Goal: Task Accomplishment & Management: Use online tool/utility

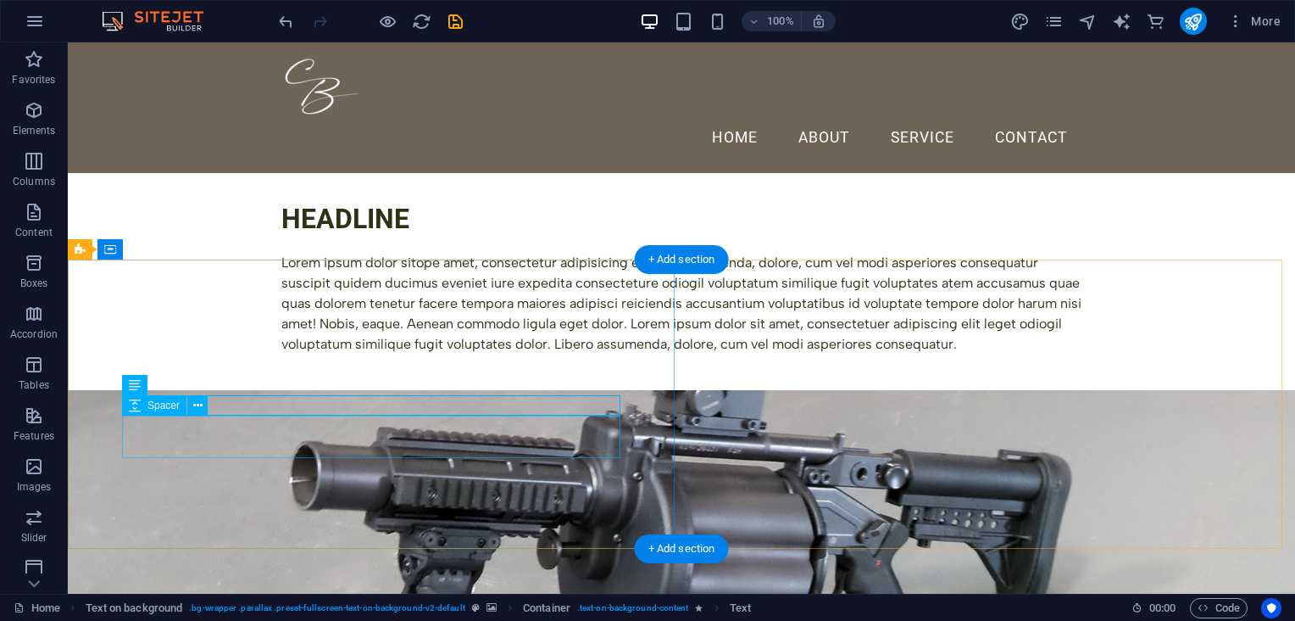
scroll to position [163, 0]
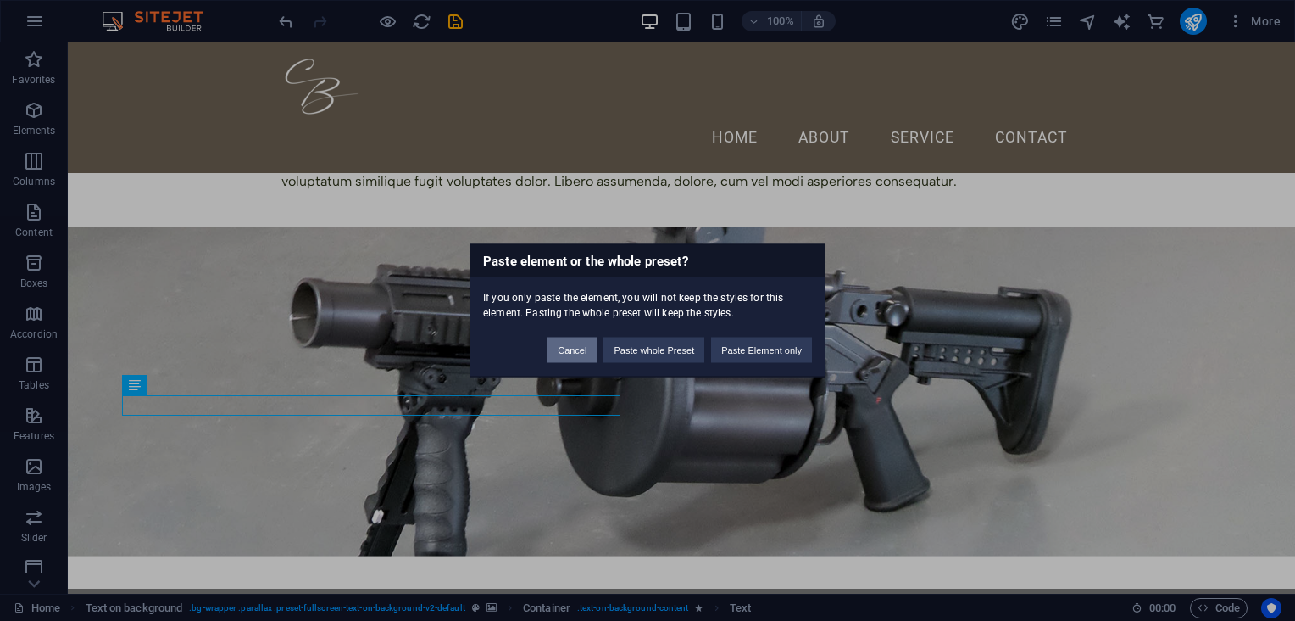
click at [581, 346] on button "Cancel" at bounding box center [572, 349] width 49 height 25
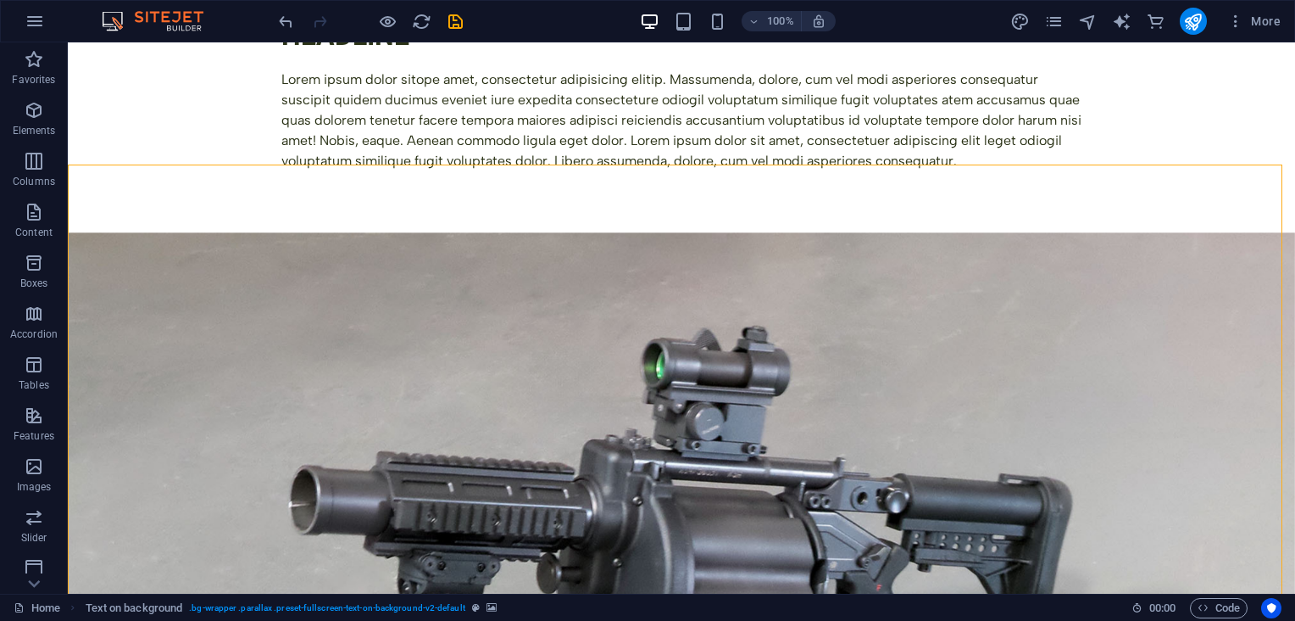
scroll to position [368, 0]
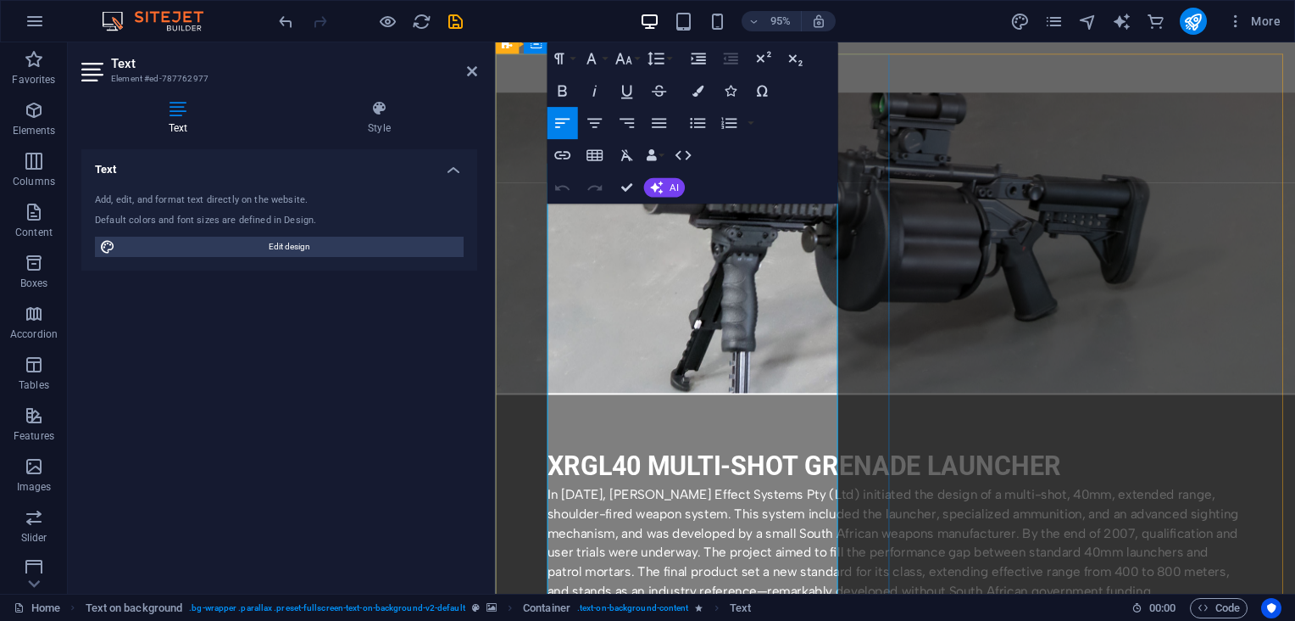
click at [604, 508] on p "In [DATE], [PERSON_NAME] Effect Systems Pty (Ltd) initiated the design of a mul…" at bounding box center [915, 569] width 733 height 122
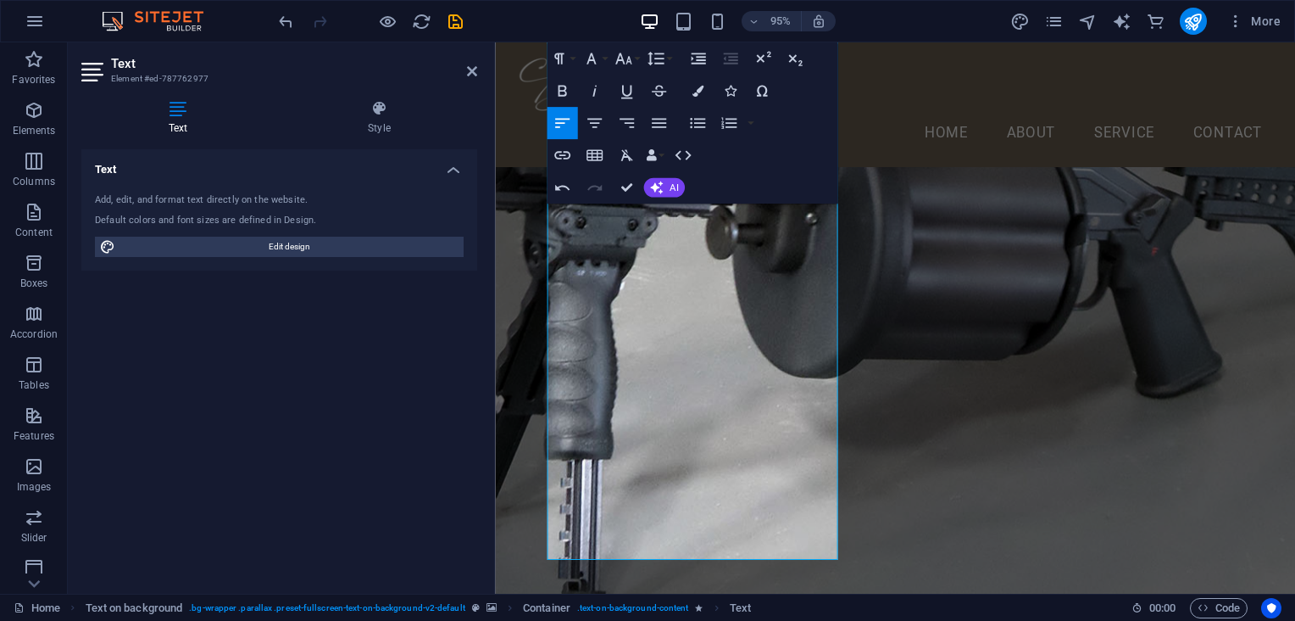
scroll to position [693, 0]
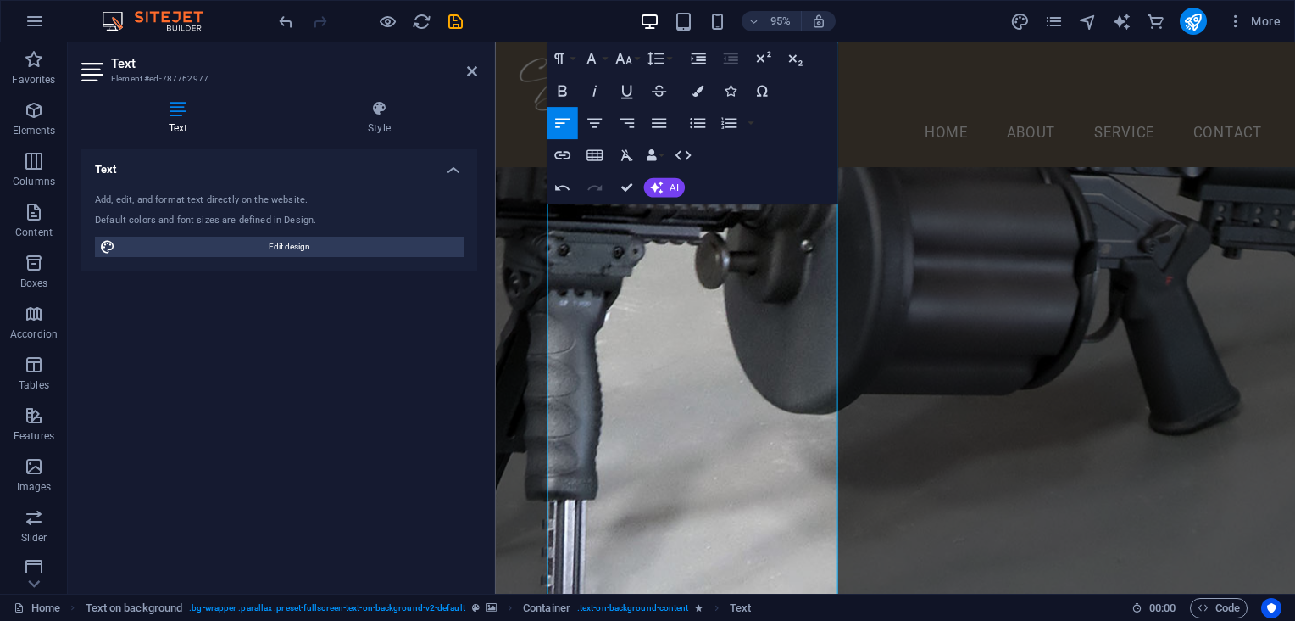
click at [1075, 533] on figure at bounding box center [916, 280] width 842 height 1008
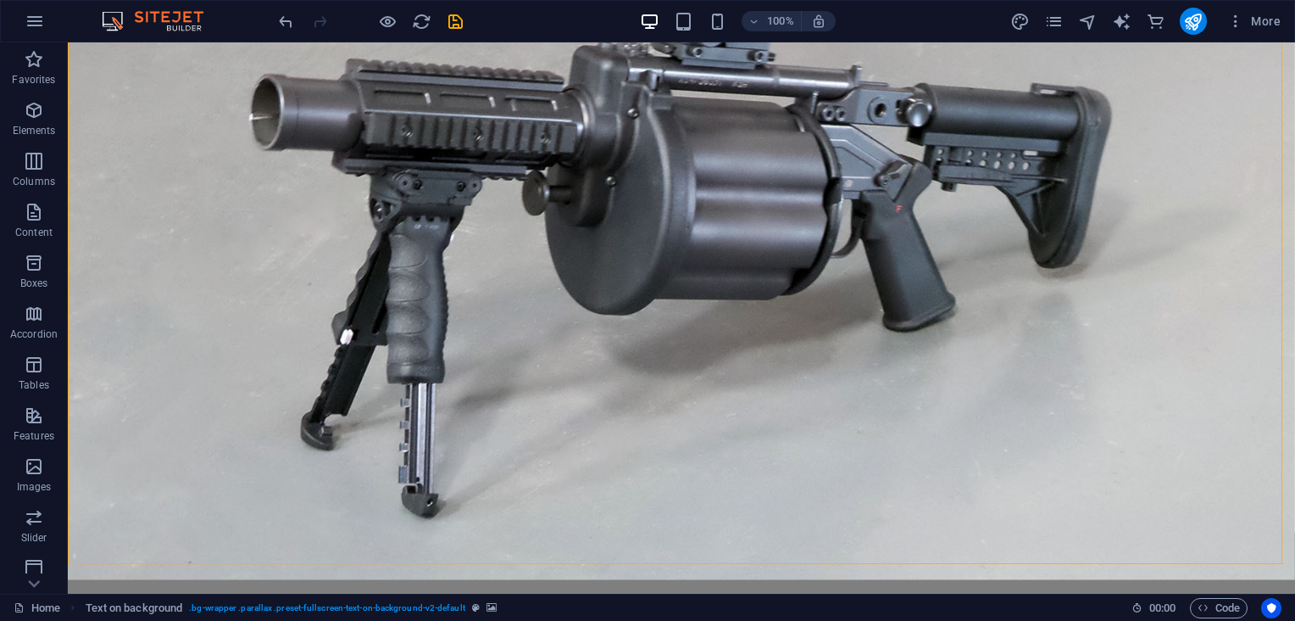
scroll to position [721, 0]
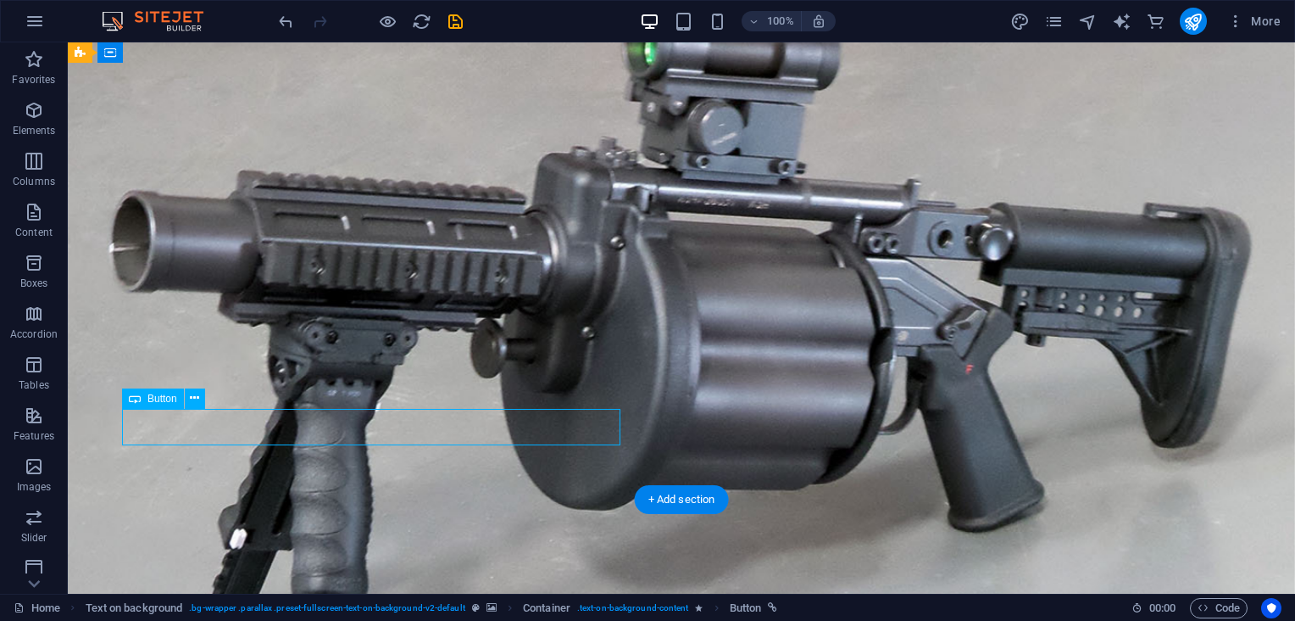
scroll to position [1100, 0]
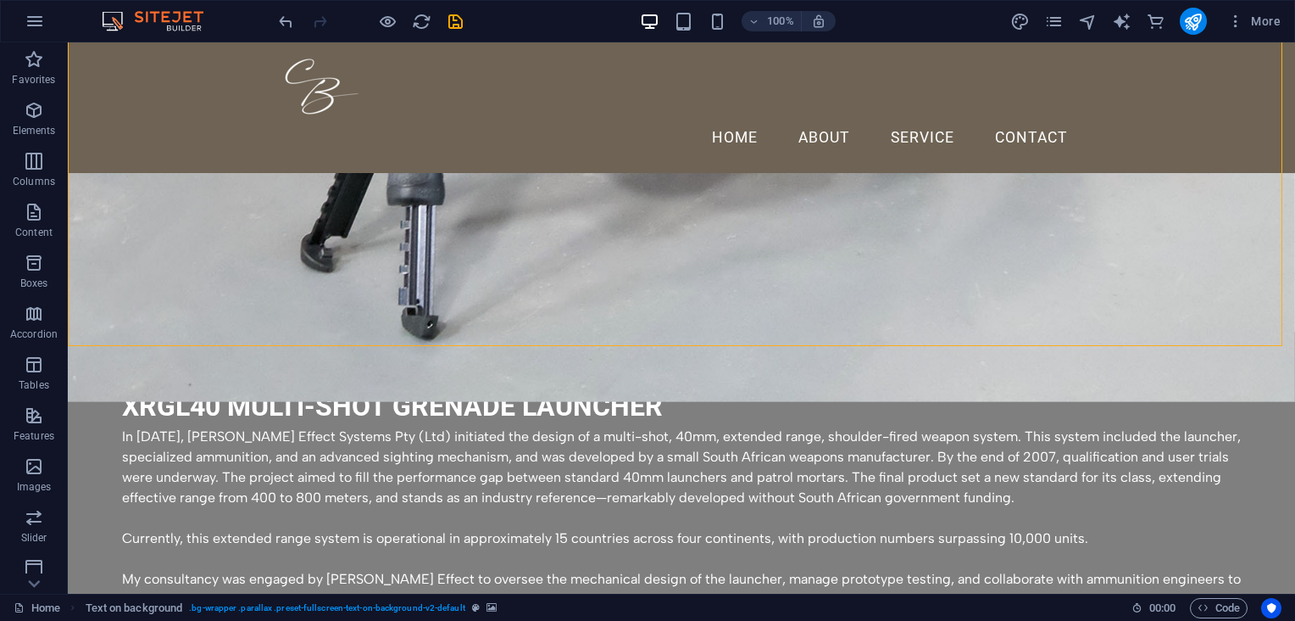
scroll to position [842, 0]
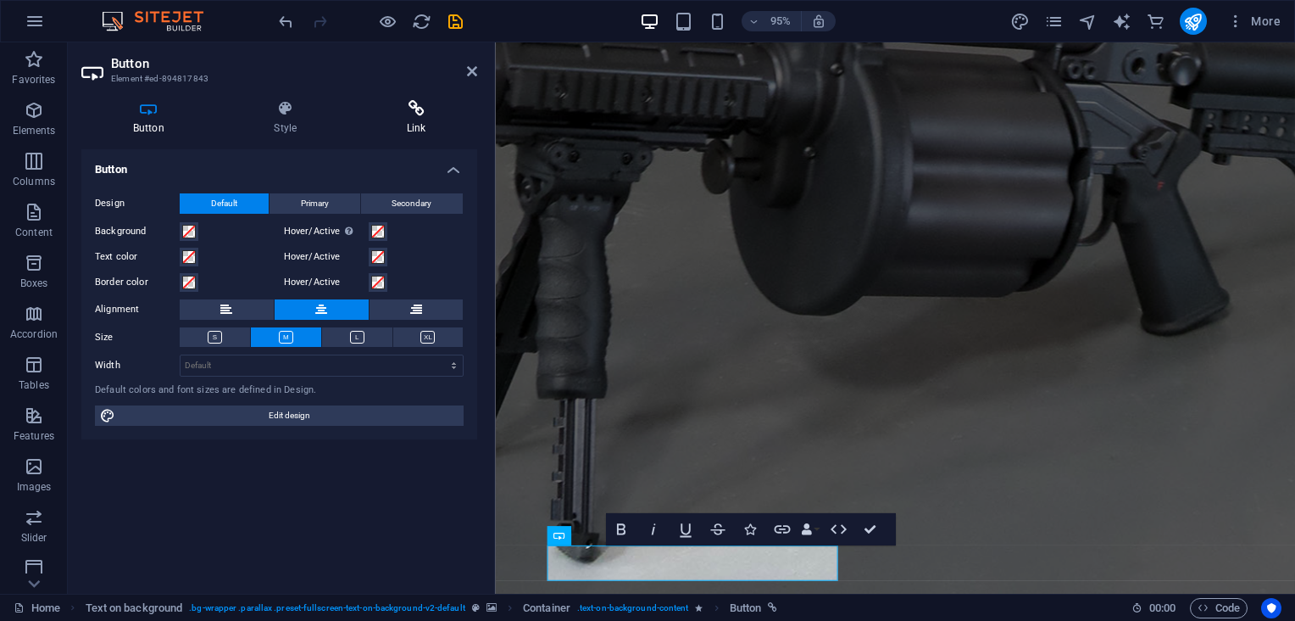
click at [397, 114] on icon at bounding box center [416, 108] width 122 height 17
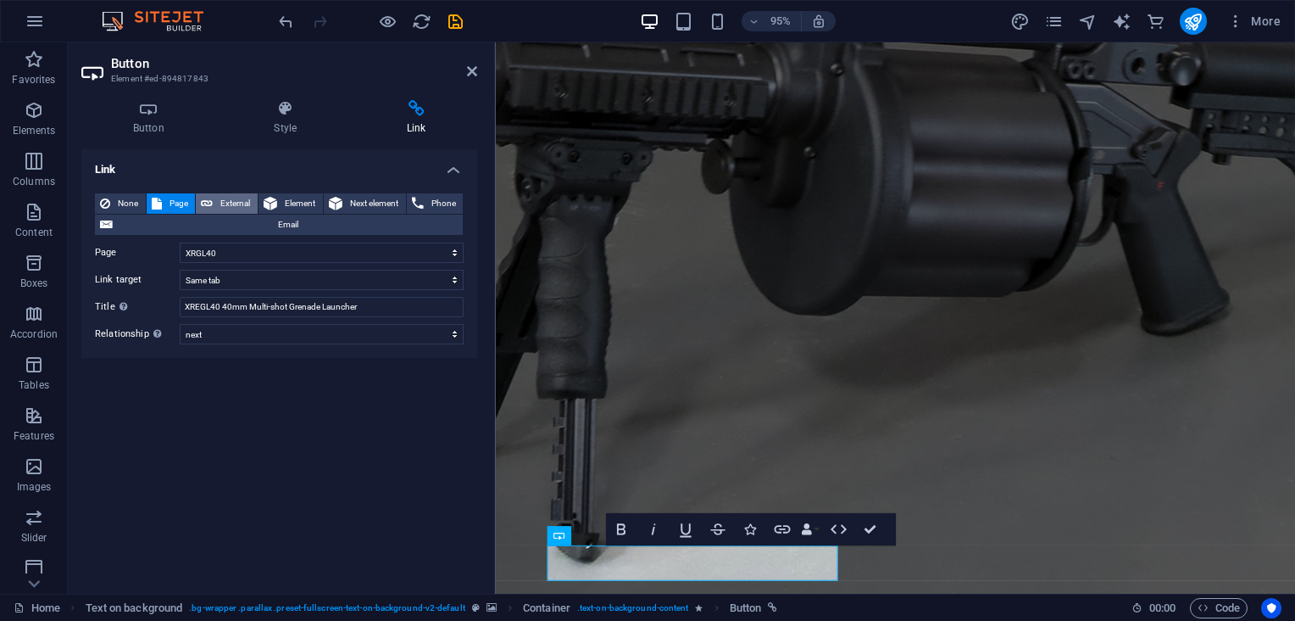
click at [241, 199] on span "External" at bounding box center [235, 203] width 35 height 20
select select "blank"
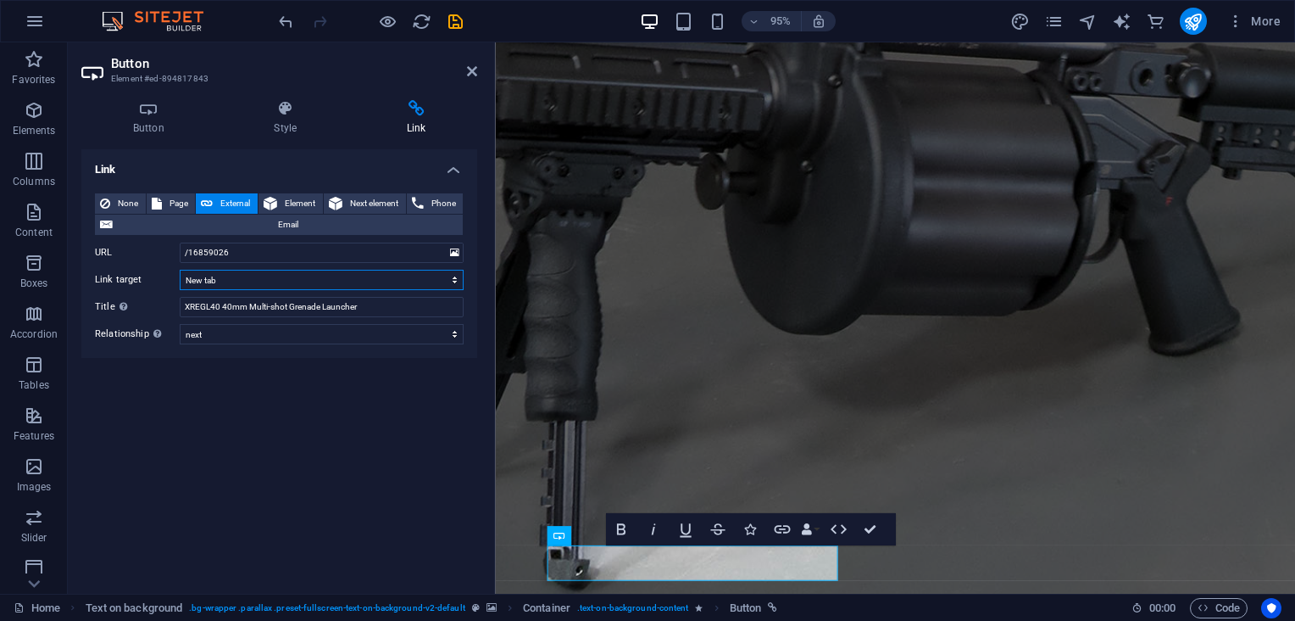
click at [245, 280] on select "New tab Same tab Overlay" at bounding box center [322, 280] width 284 height 20
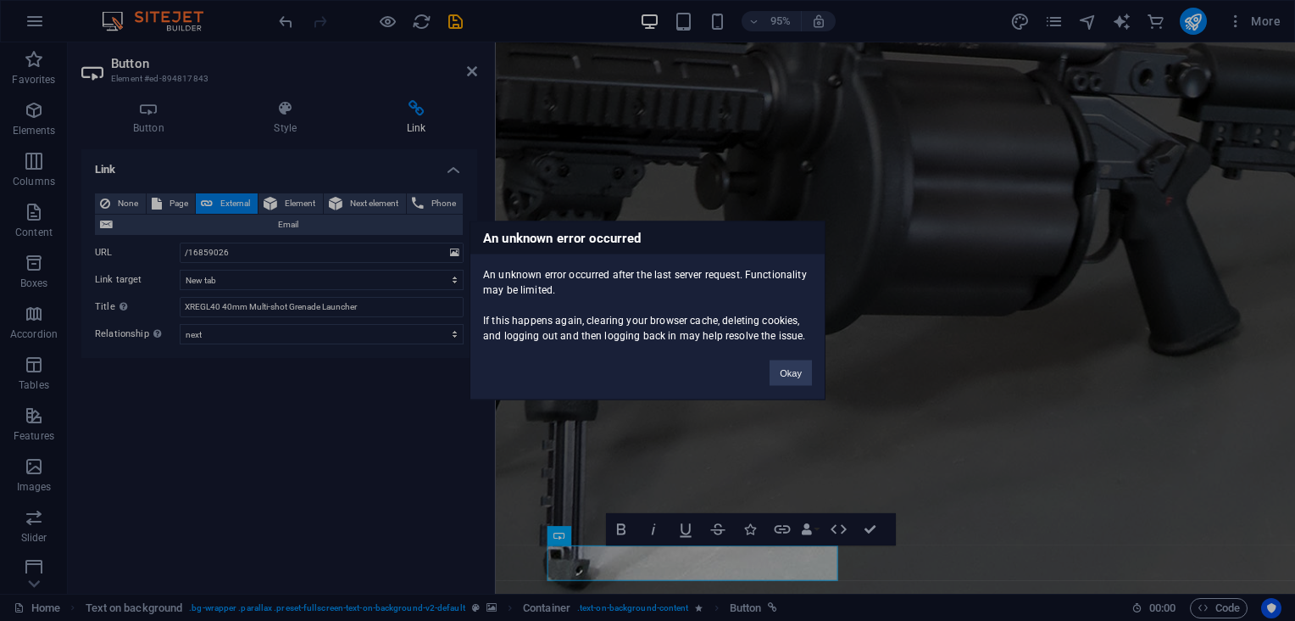
click at [236, 309] on div "An unknown error occurred An unknown error occurred after the last server reque…" at bounding box center [647, 310] width 1295 height 621
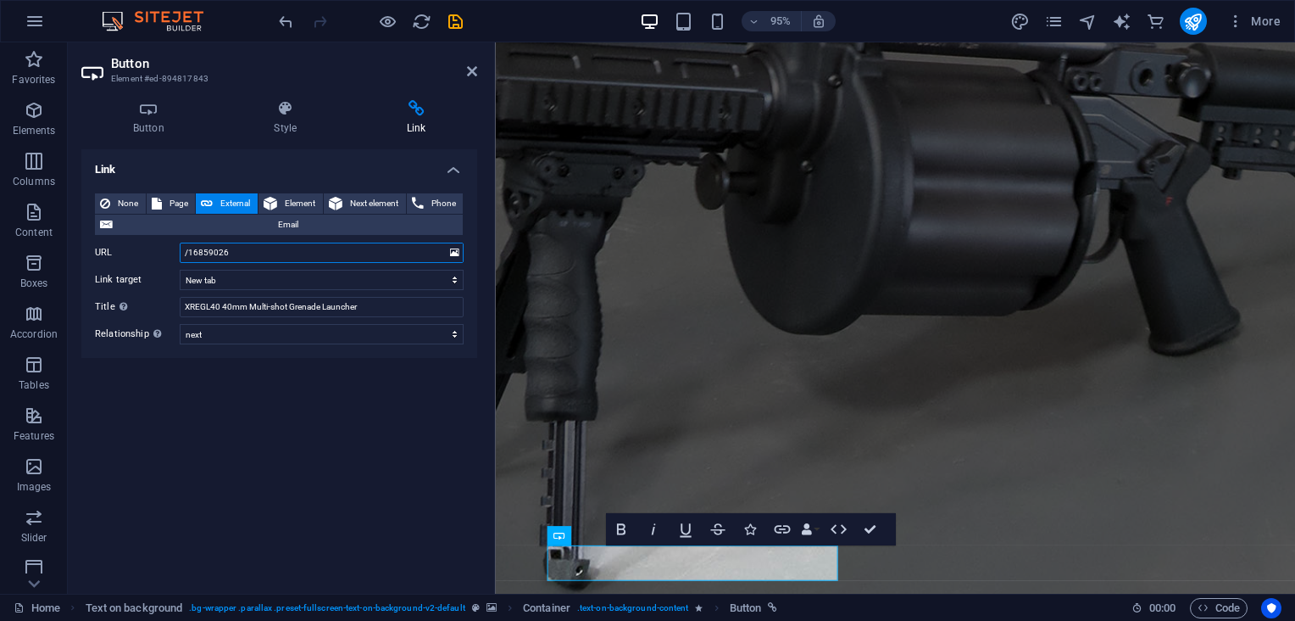
drag, startPoint x: 259, startPoint y: 251, endPoint x: 163, endPoint y: 253, distance: 95.8
click at [163, 253] on div "URL /16859026" at bounding box center [279, 252] width 369 height 20
paste input "[URL][DOMAIN_NAME]"
type input "[URL][DOMAIN_NAME]"
click at [231, 416] on div "Link None Page External Element Next element Phone Email Page Home Legal Notice…" at bounding box center [279, 364] width 396 height 431
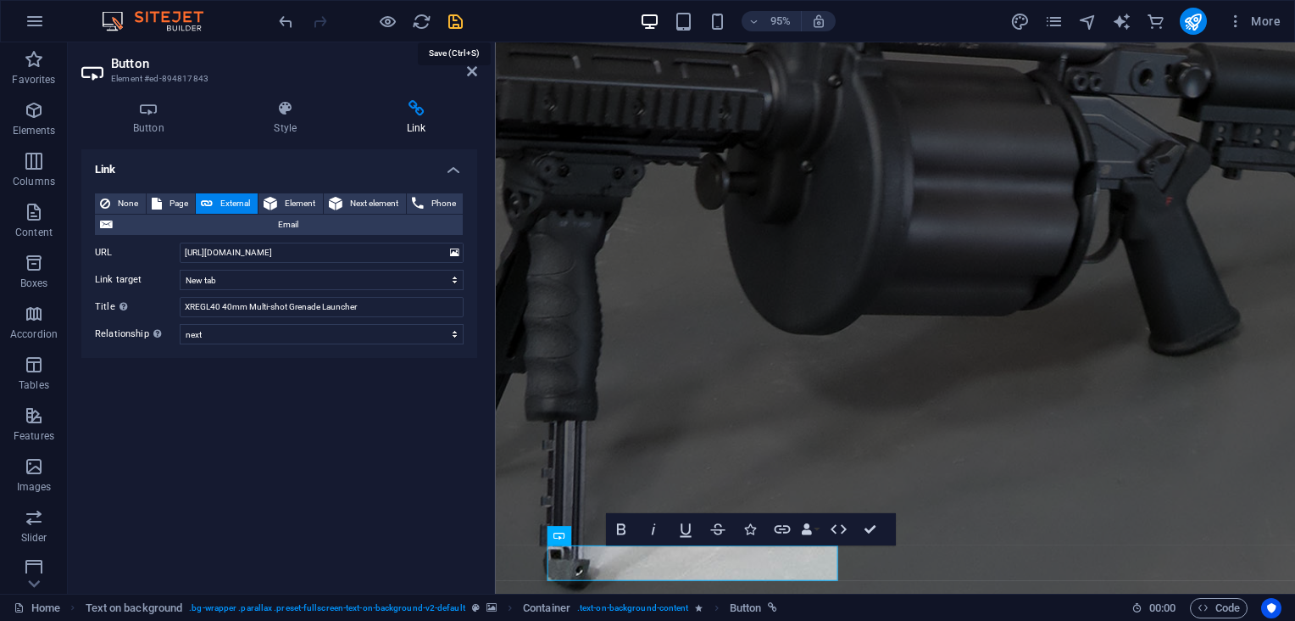
click at [456, 20] on icon "save" at bounding box center [455, 21] width 19 height 19
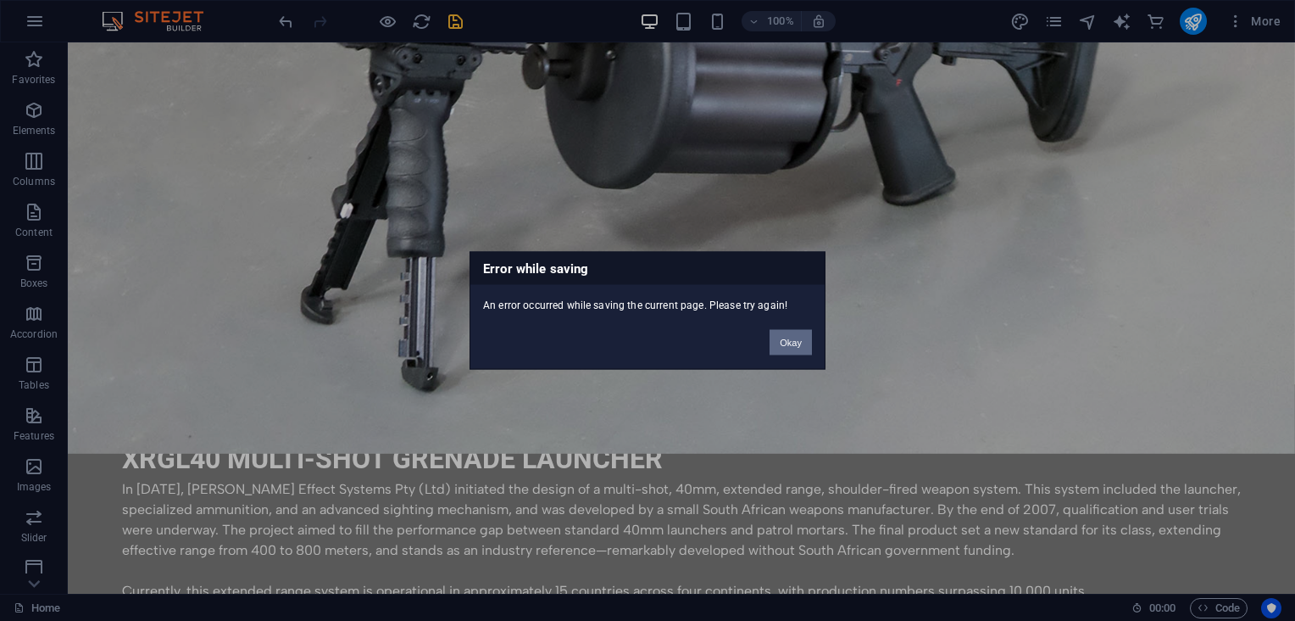
click at [783, 337] on button "Okay" at bounding box center [791, 342] width 42 height 25
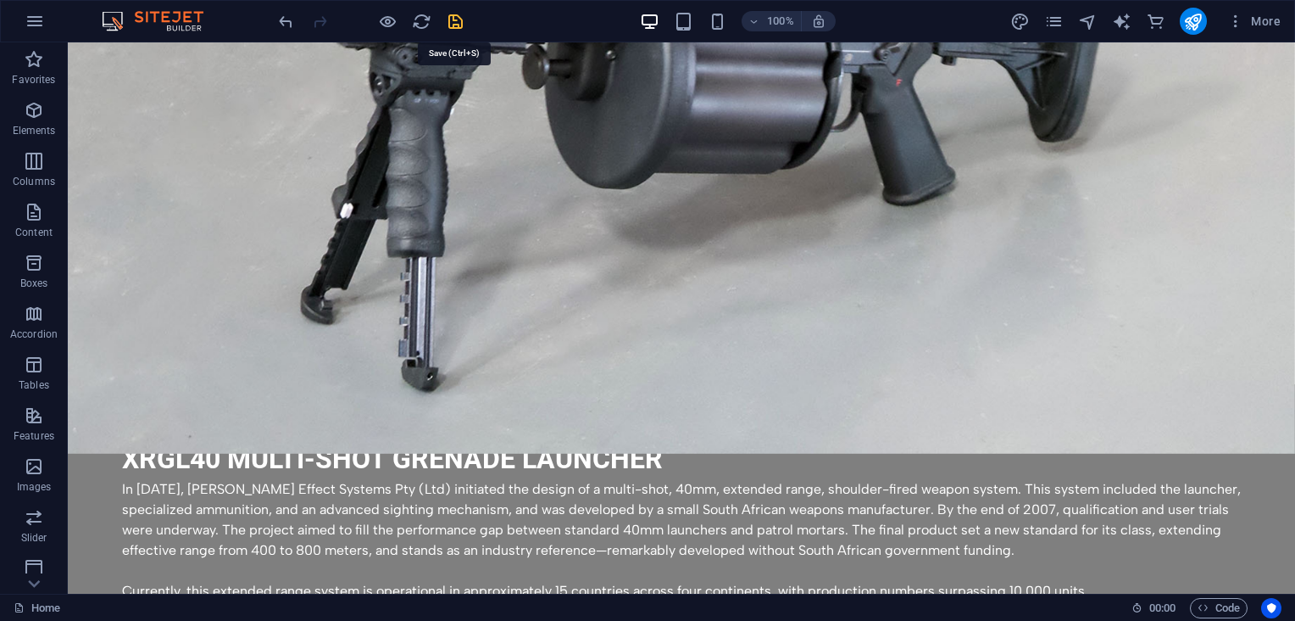
click at [456, 17] on icon "save" at bounding box center [455, 21] width 19 height 19
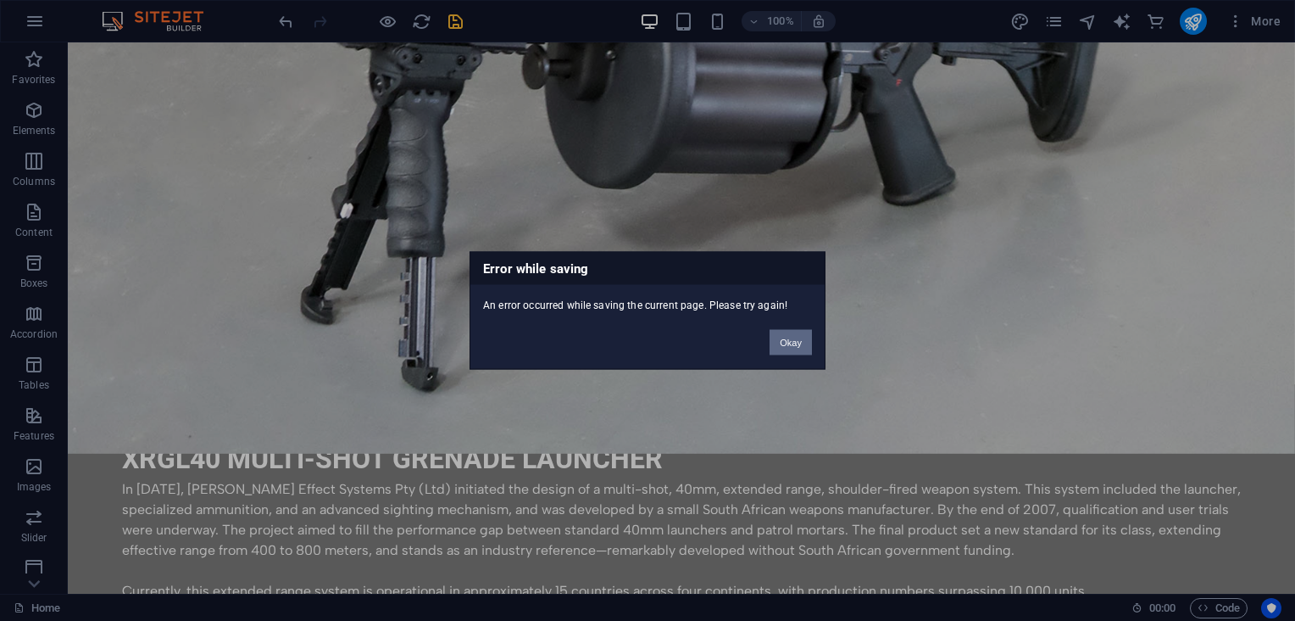
click at [774, 342] on button "Okay" at bounding box center [791, 342] width 42 height 25
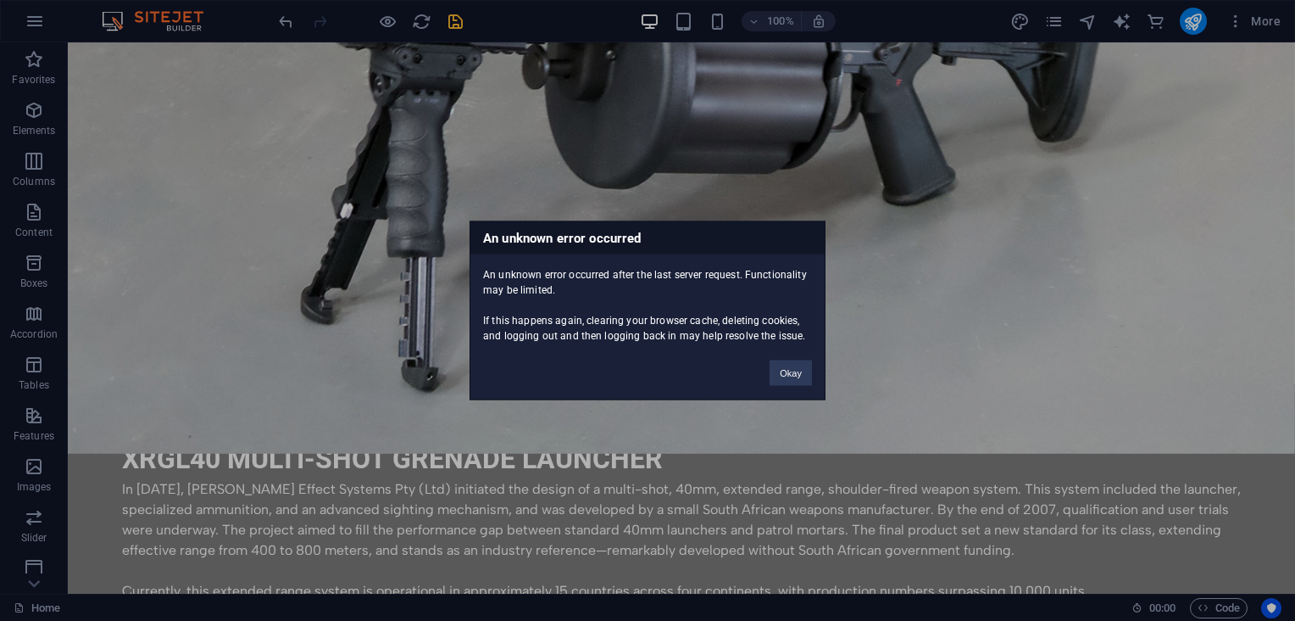
click at [836, 247] on div "An unknown error occurred An unknown error occurred after the last server reque…" at bounding box center [647, 310] width 1295 height 621
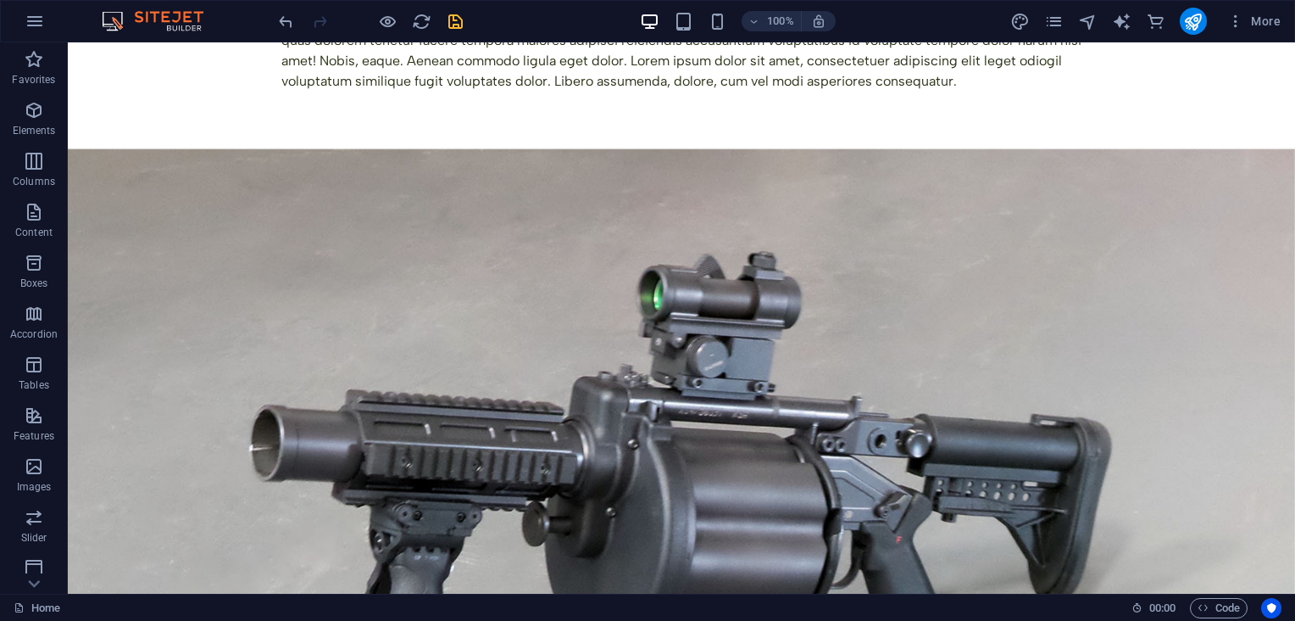
scroll to position [309, 0]
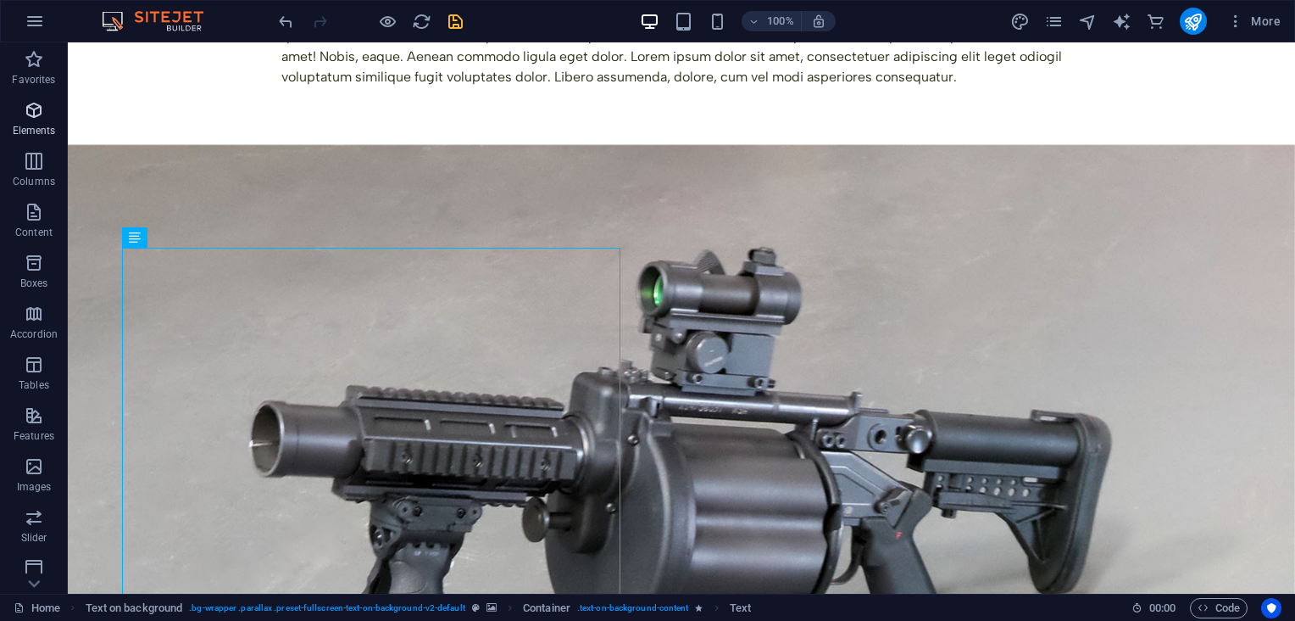
click at [30, 122] on span "Elements" at bounding box center [34, 120] width 68 height 41
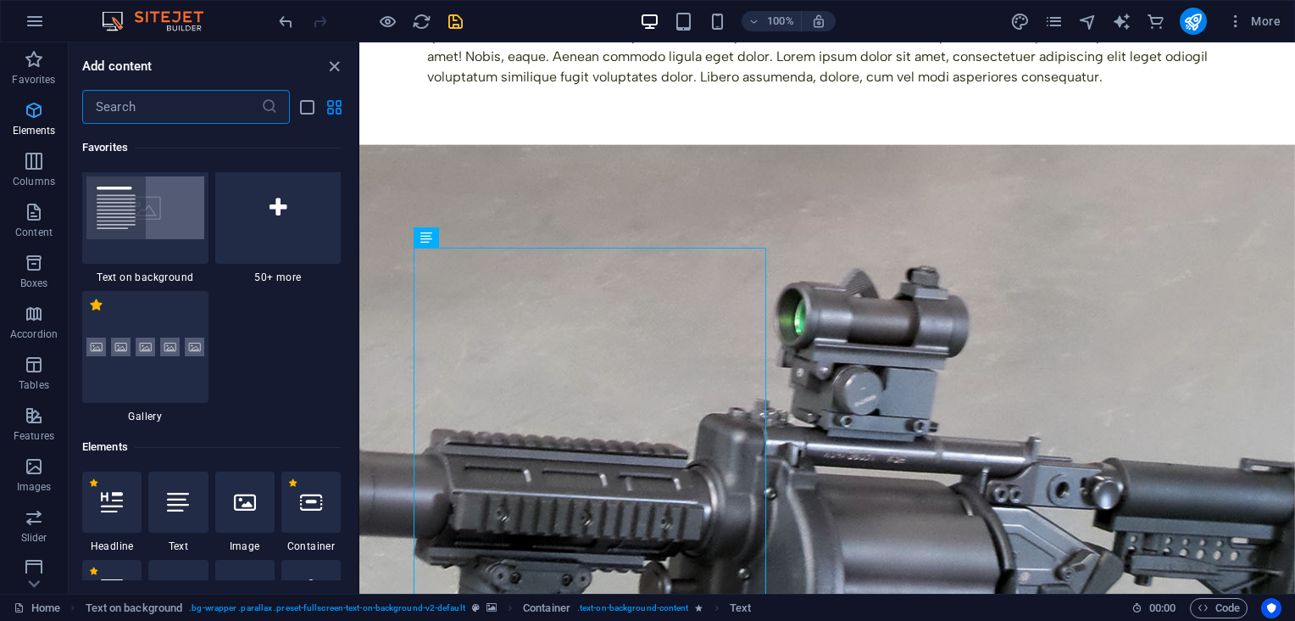
scroll to position [597, 0]
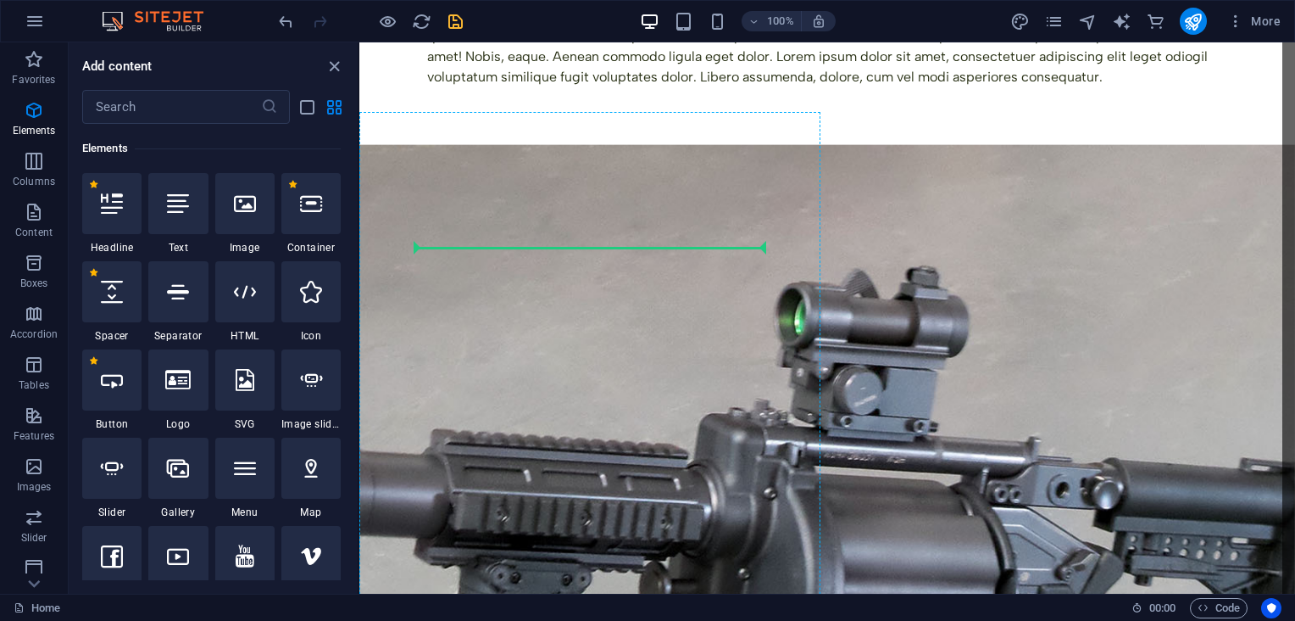
select select "px"
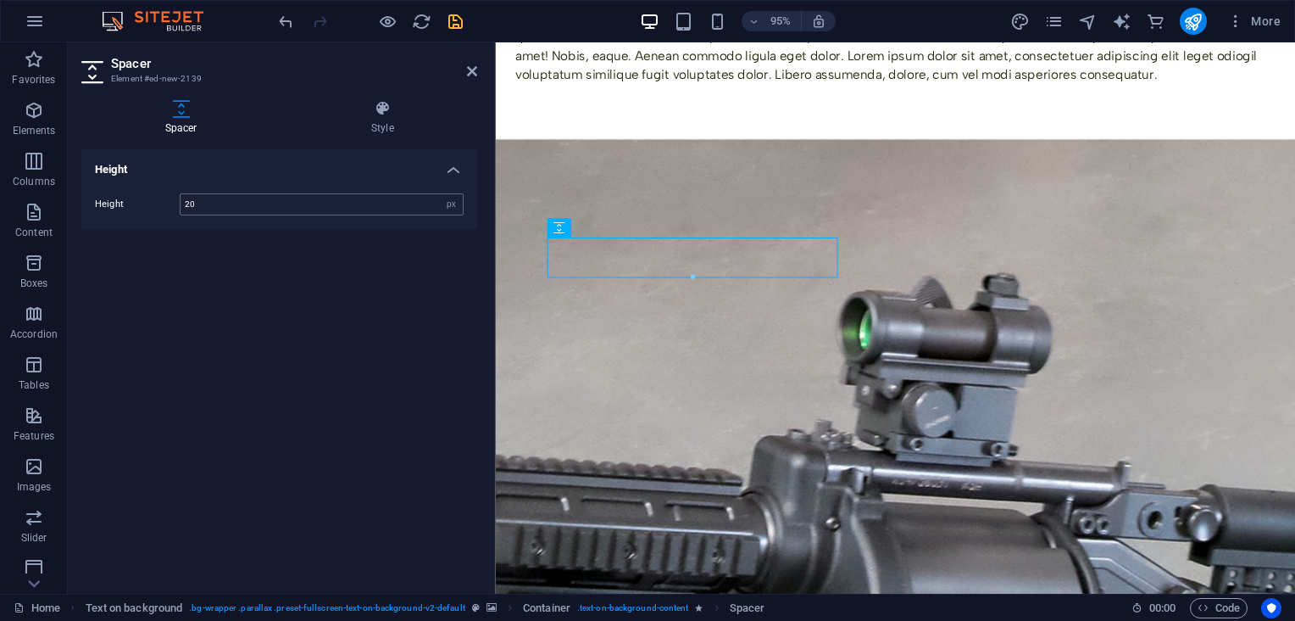
type input "20"
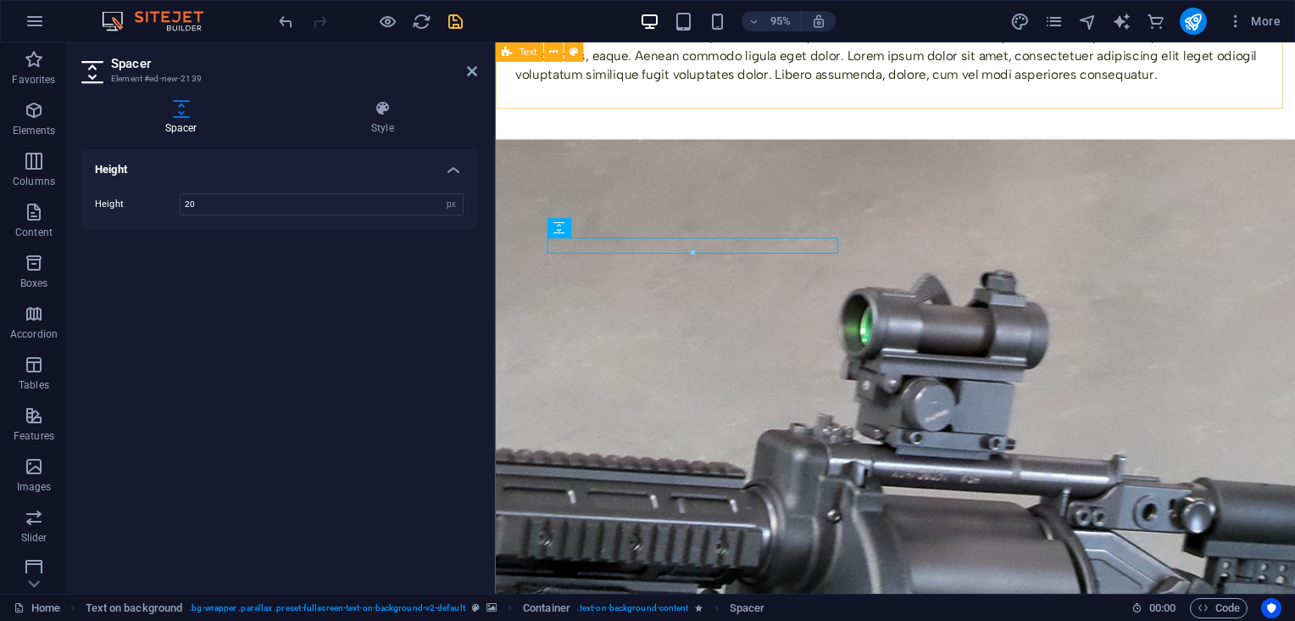
click at [1003, 97] on div "Headline Lorem ipsum dolor sitope amet, consectetur adipisicing elitip. [PERSON…" at bounding box center [916, 10] width 842 height 292
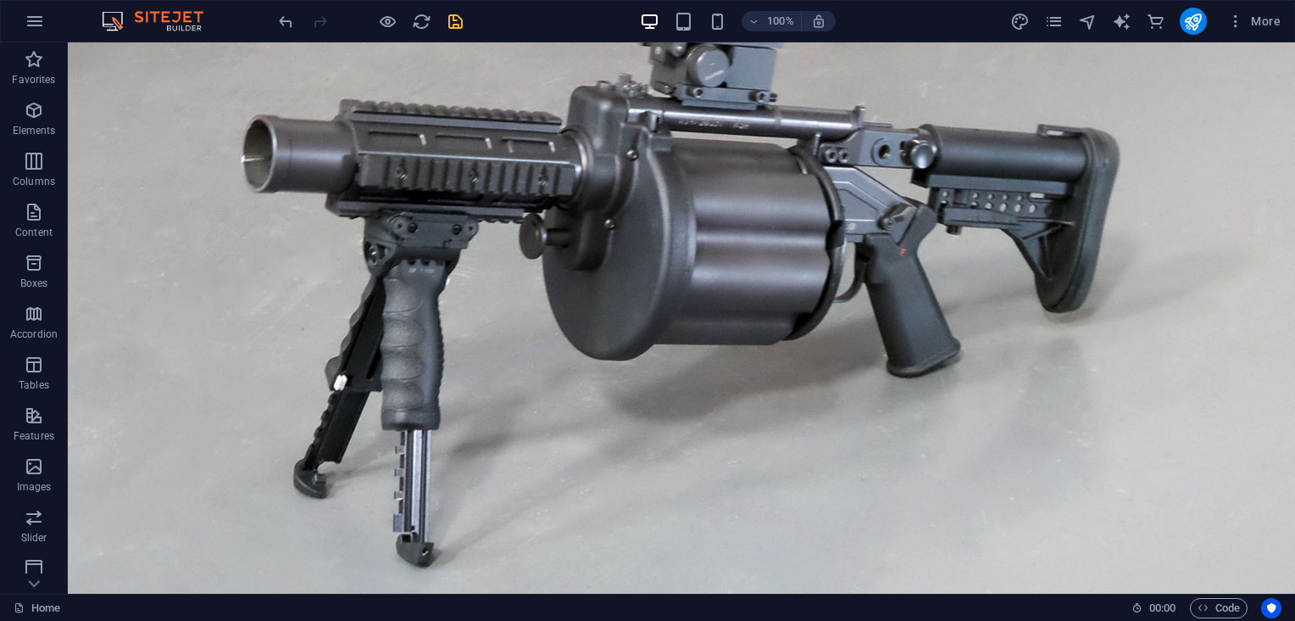
scroll to position [657, 0]
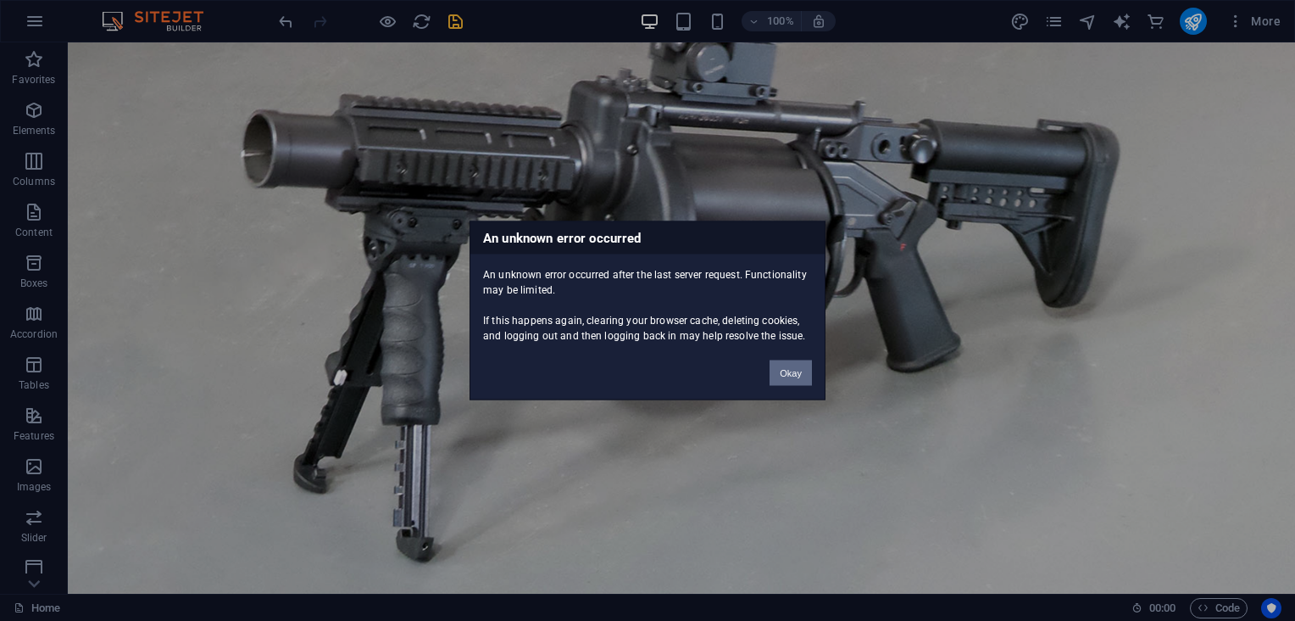
click at [809, 380] on button "Okay" at bounding box center [791, 372] width 42 height 25
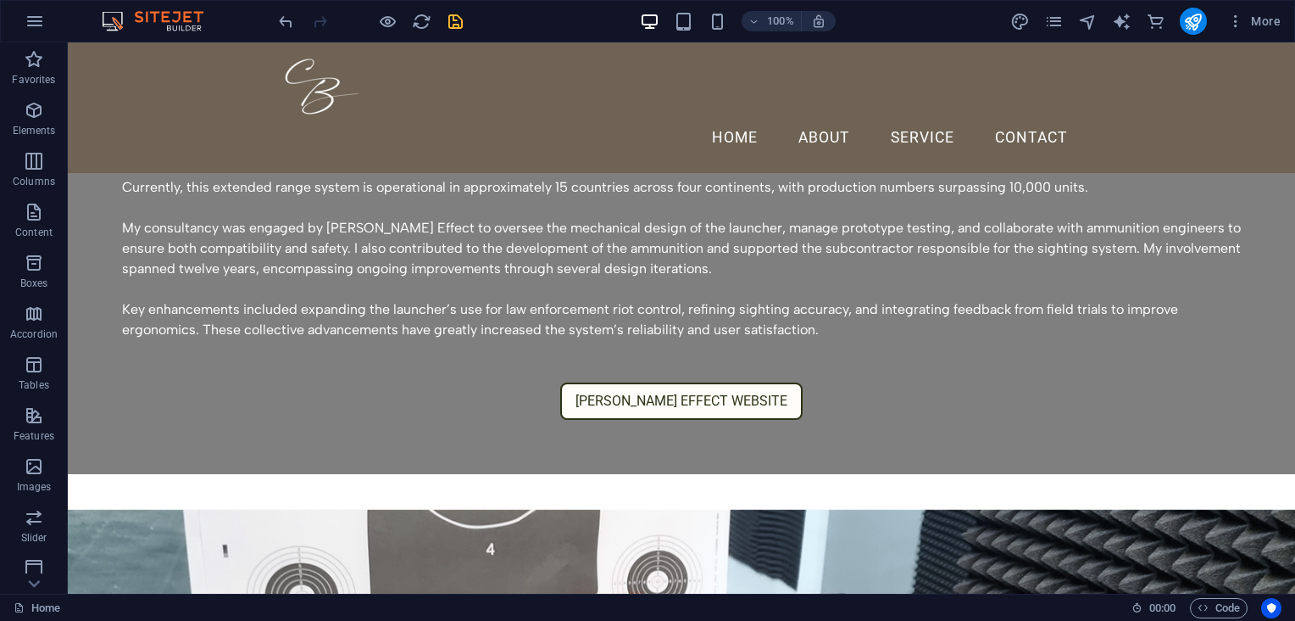
scroll to position [1158, 0]
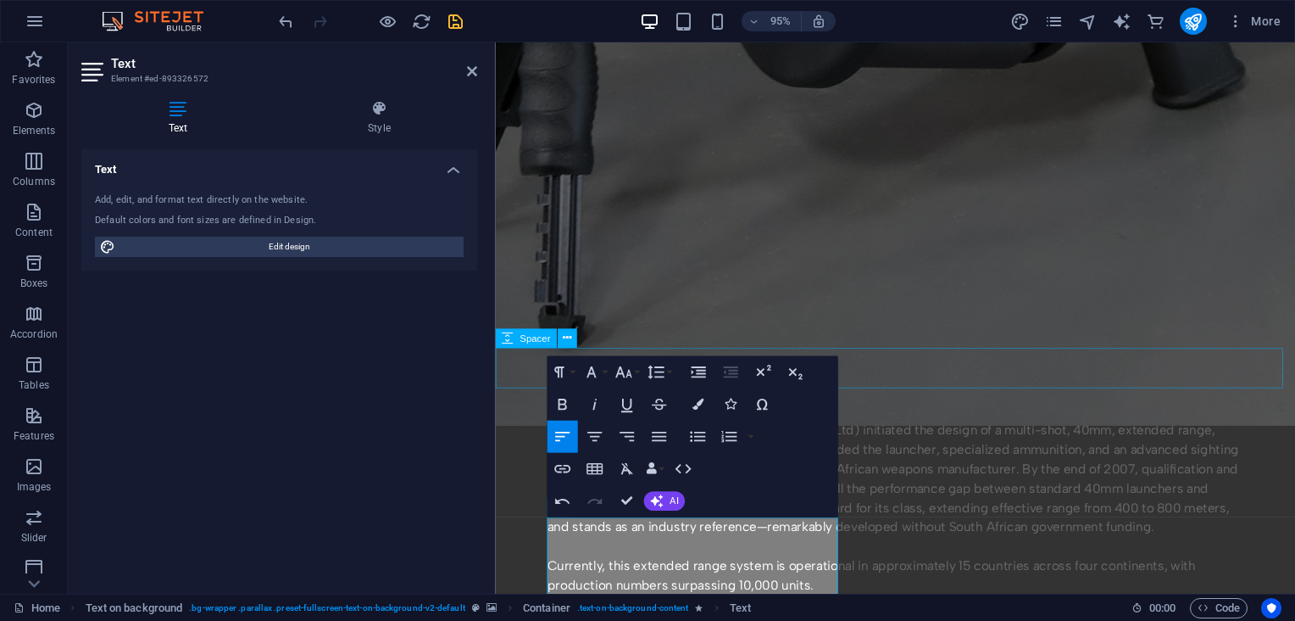
select select "px"
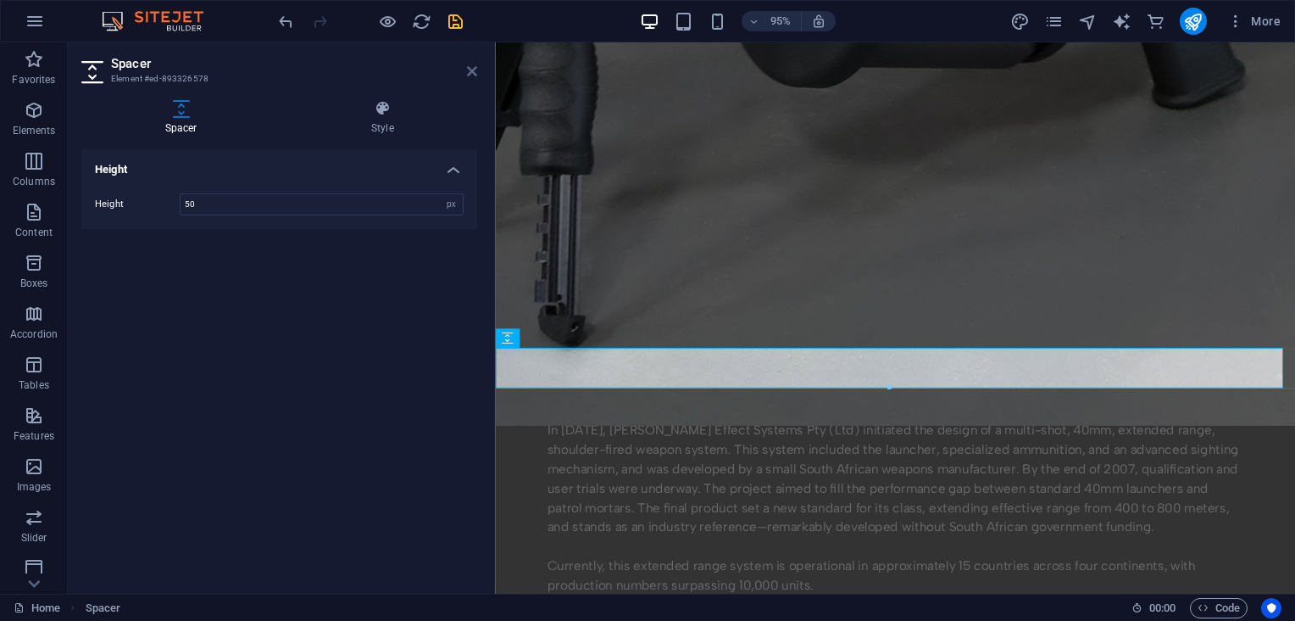
click at [474, 68] on icon at bounding box center [472, 71] width 10 height 14
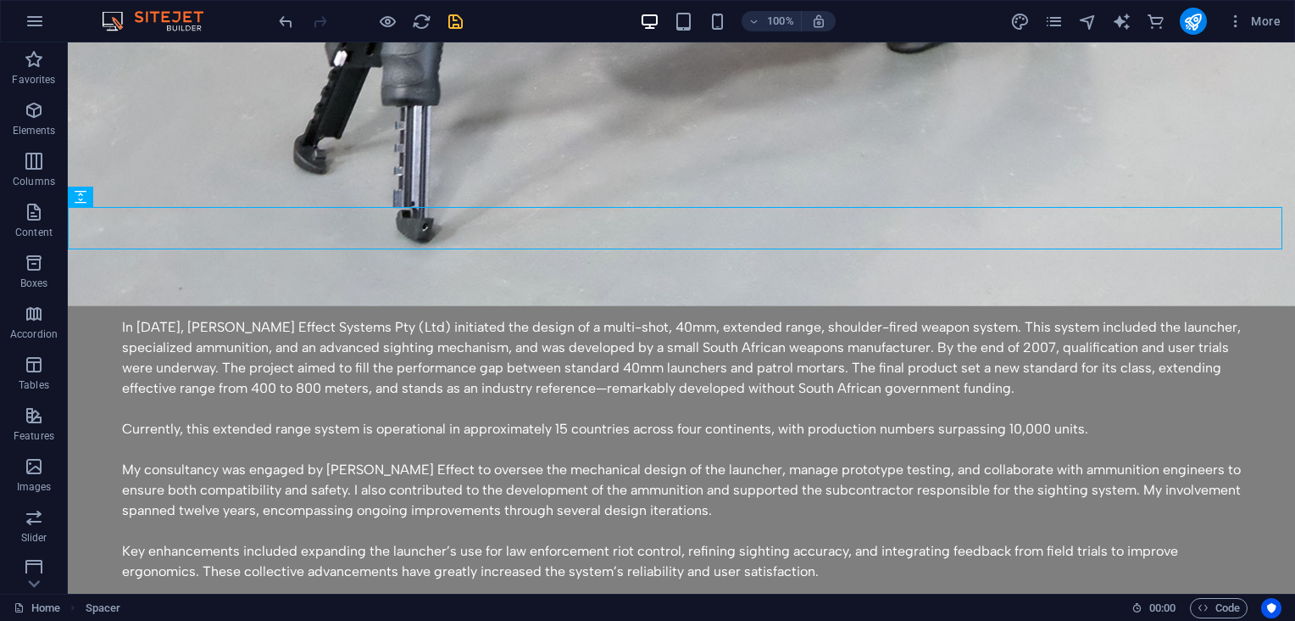
scroll to position [1051, 0]
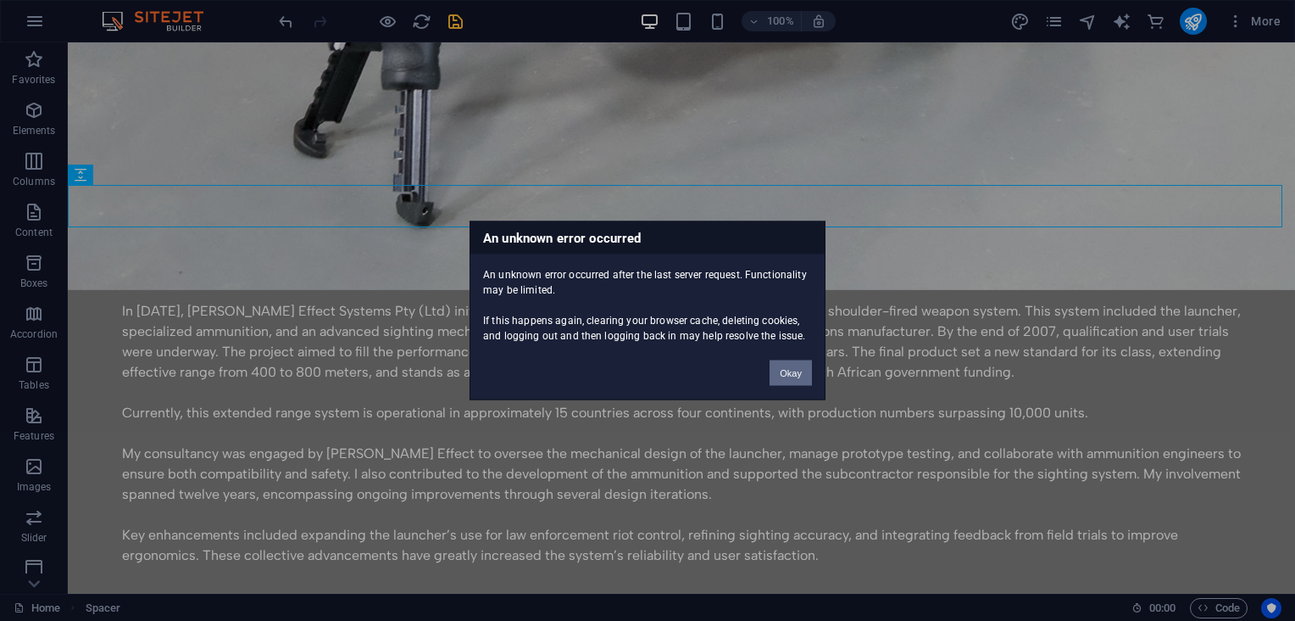
click at [780, 366] on button "Okay" at bounding box center [791, 372] width 42 height 25
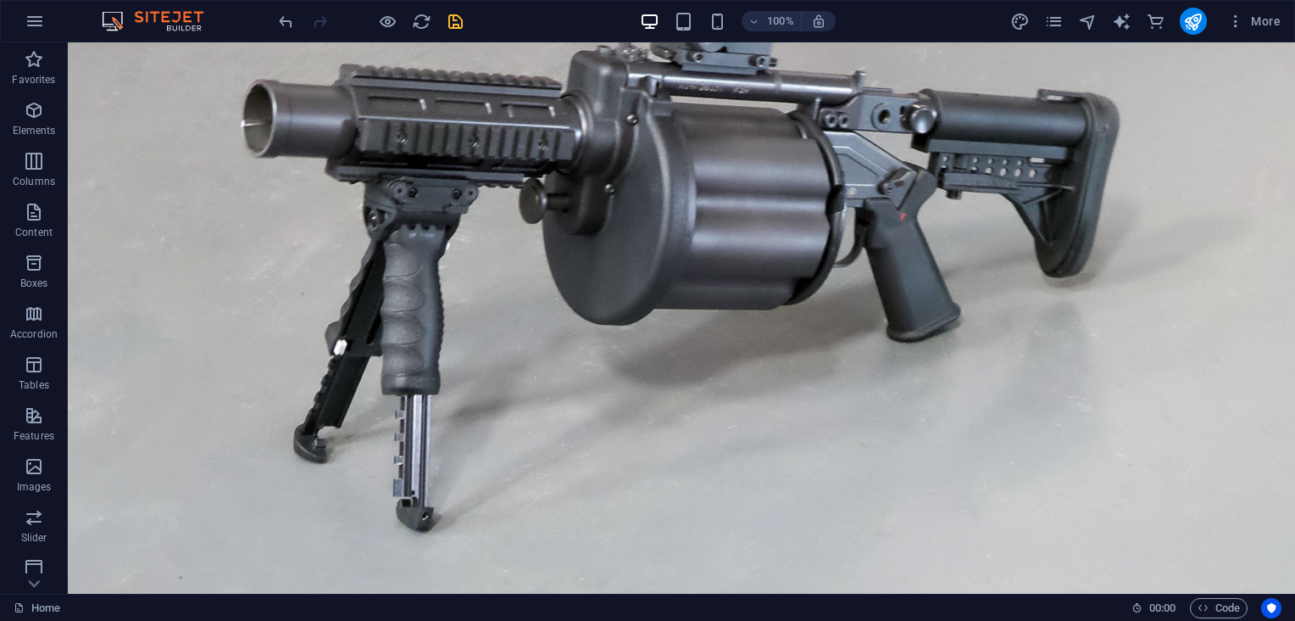
scroll to position [699, 0]
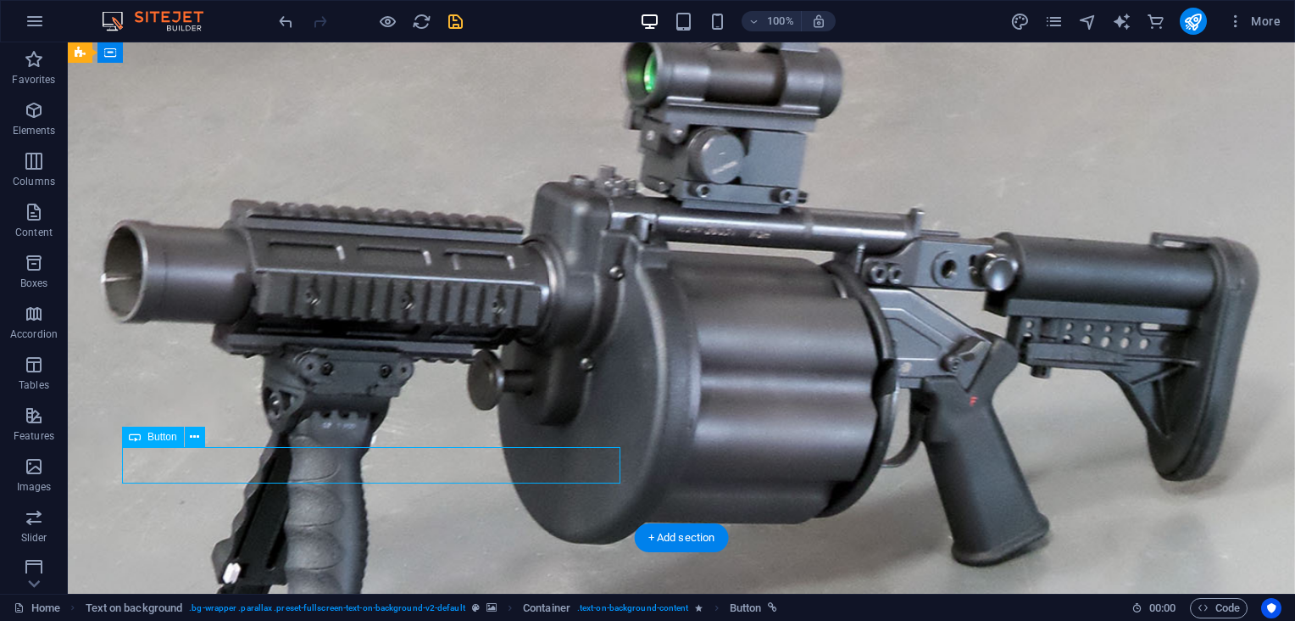
scroll to position [1117, 0]
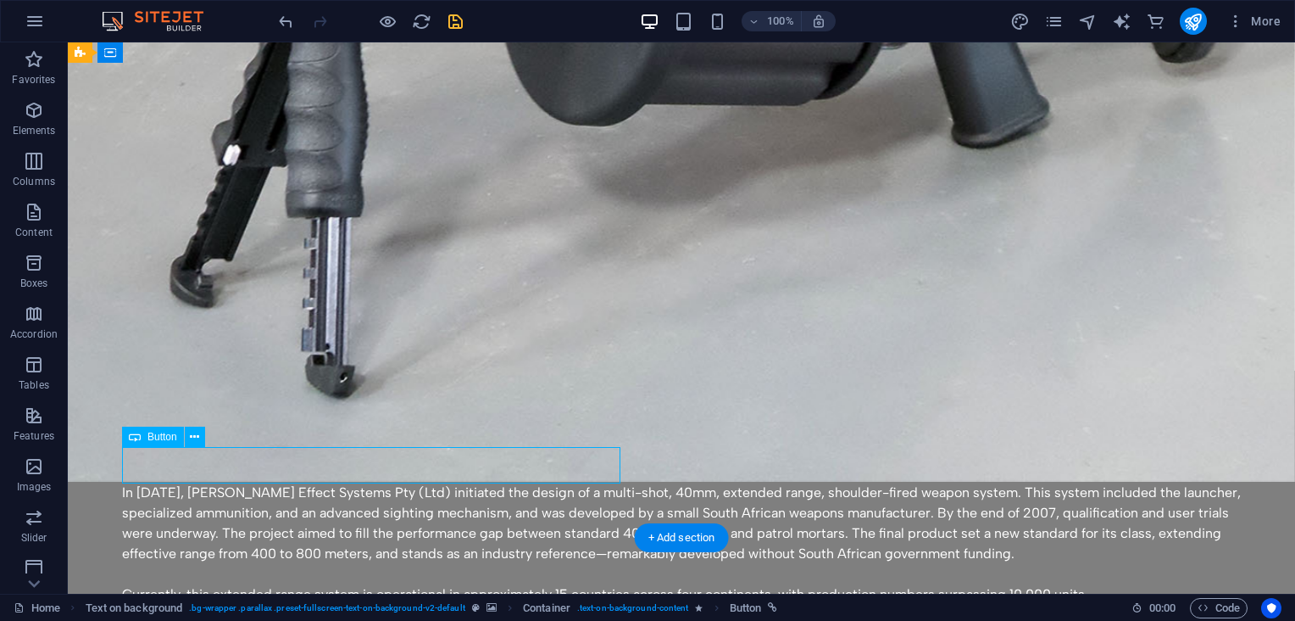
select select "next"
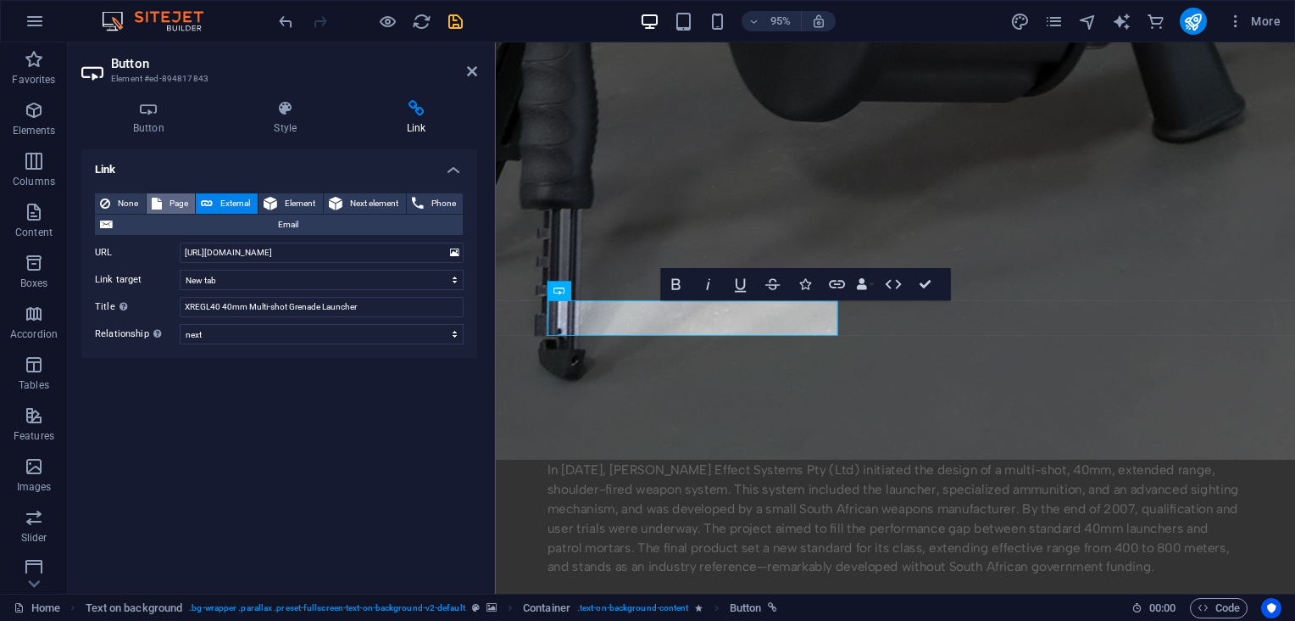
click at [177, 202] on span "Page" at bounding box center [179, 203] width 24 height 20
select select
click at [471, 70] on icon at bounding box center [472, 71] width 10 height 14
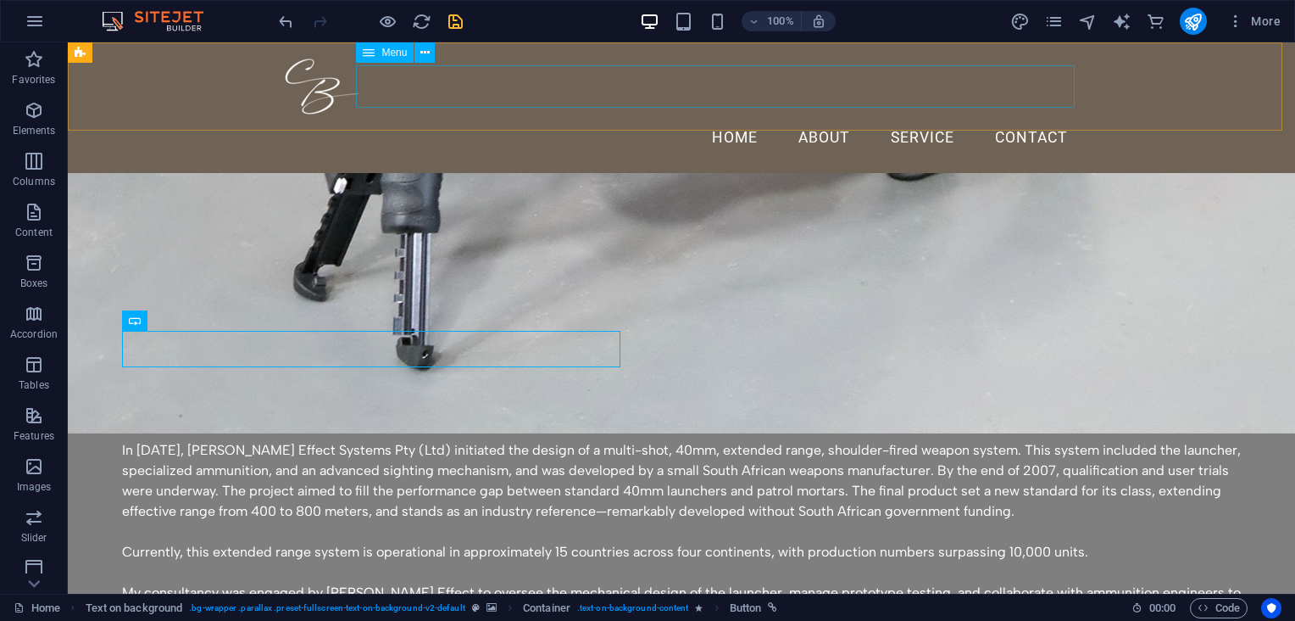
scroll to position [846, 0]
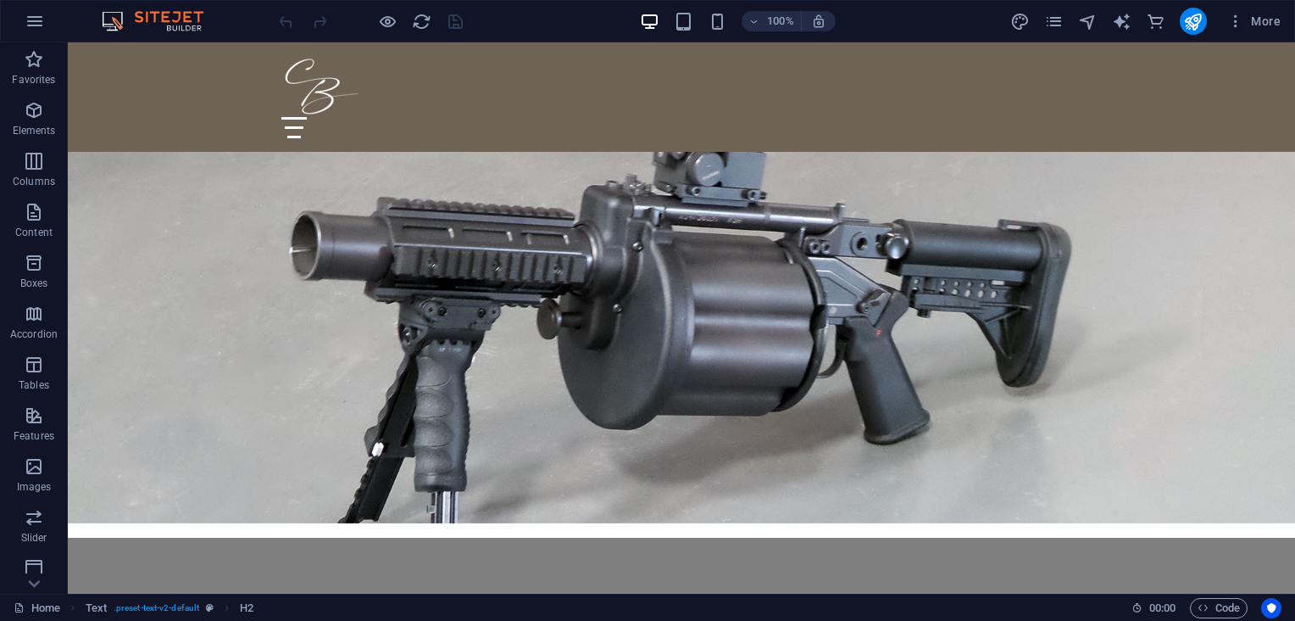
scroll to position [320, 0]
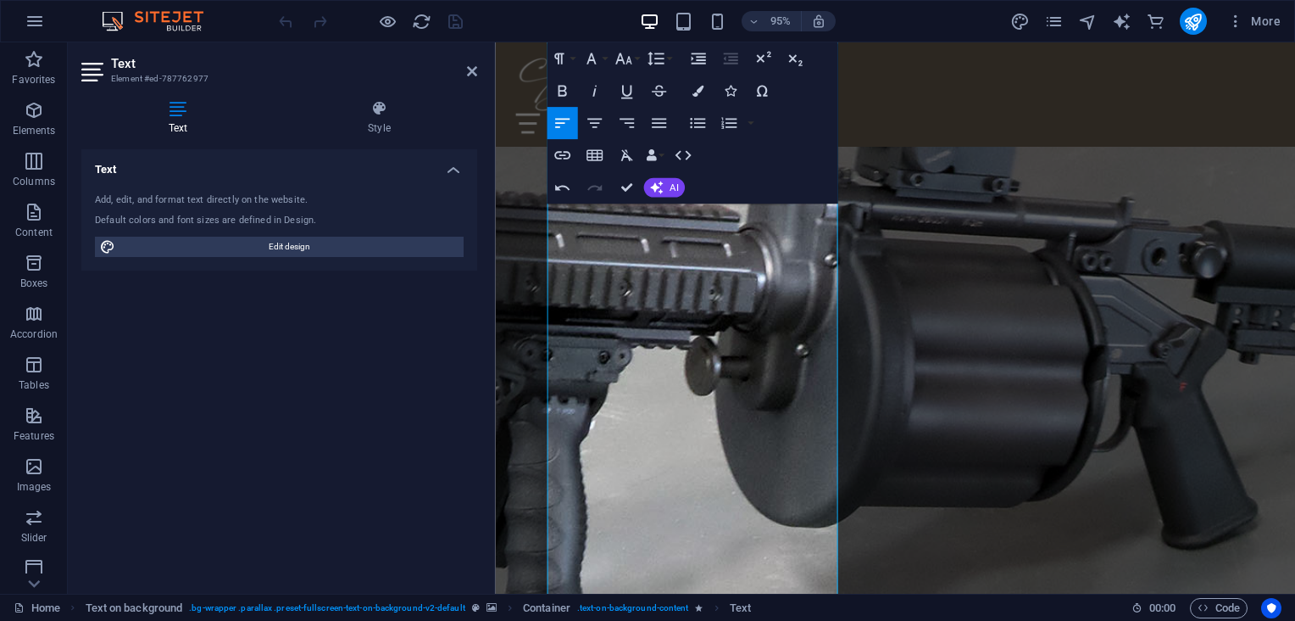
scroll to position [614, 0]
